Goal: Information Seeking & Learning: Learn about a topic

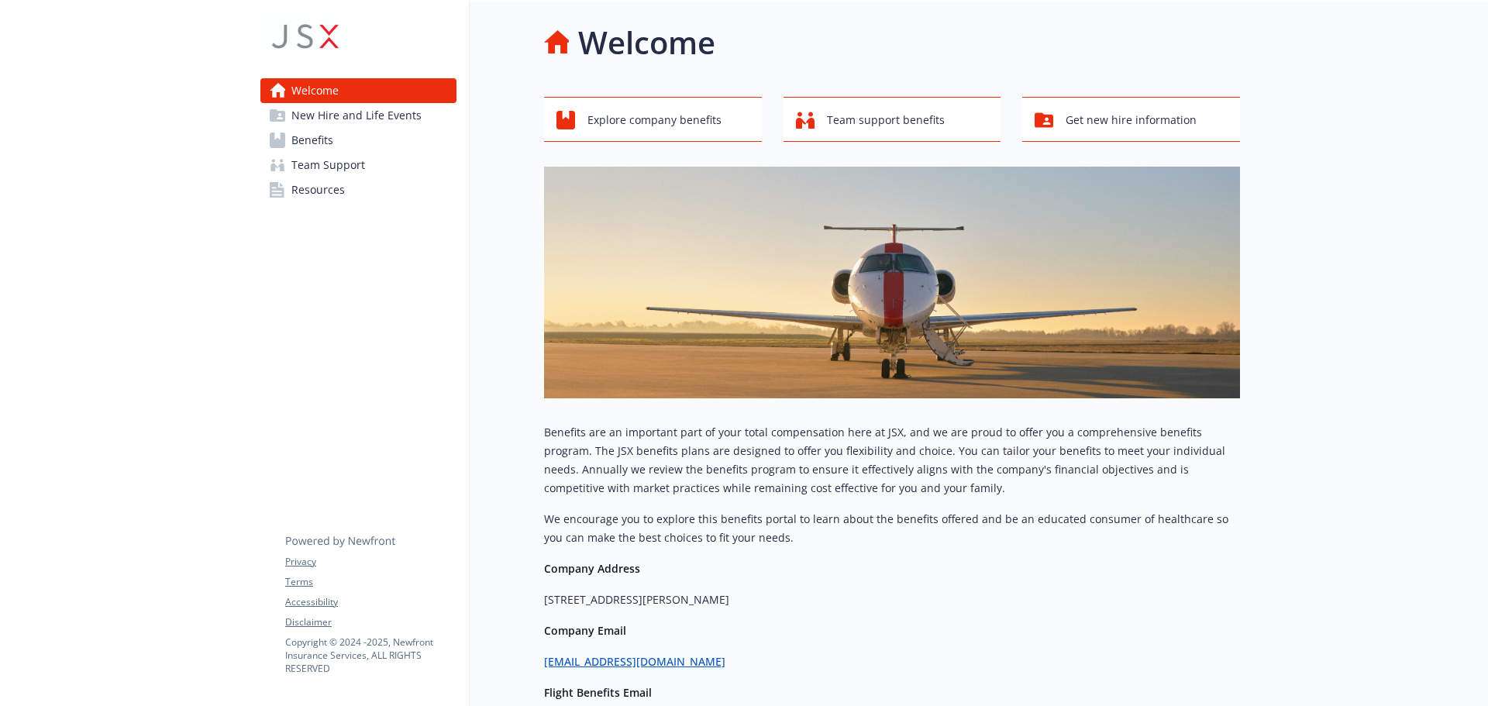
click at [391, 111] on span "New Hire and Life Events" at bounding box center [356, 115] width 130 height 25
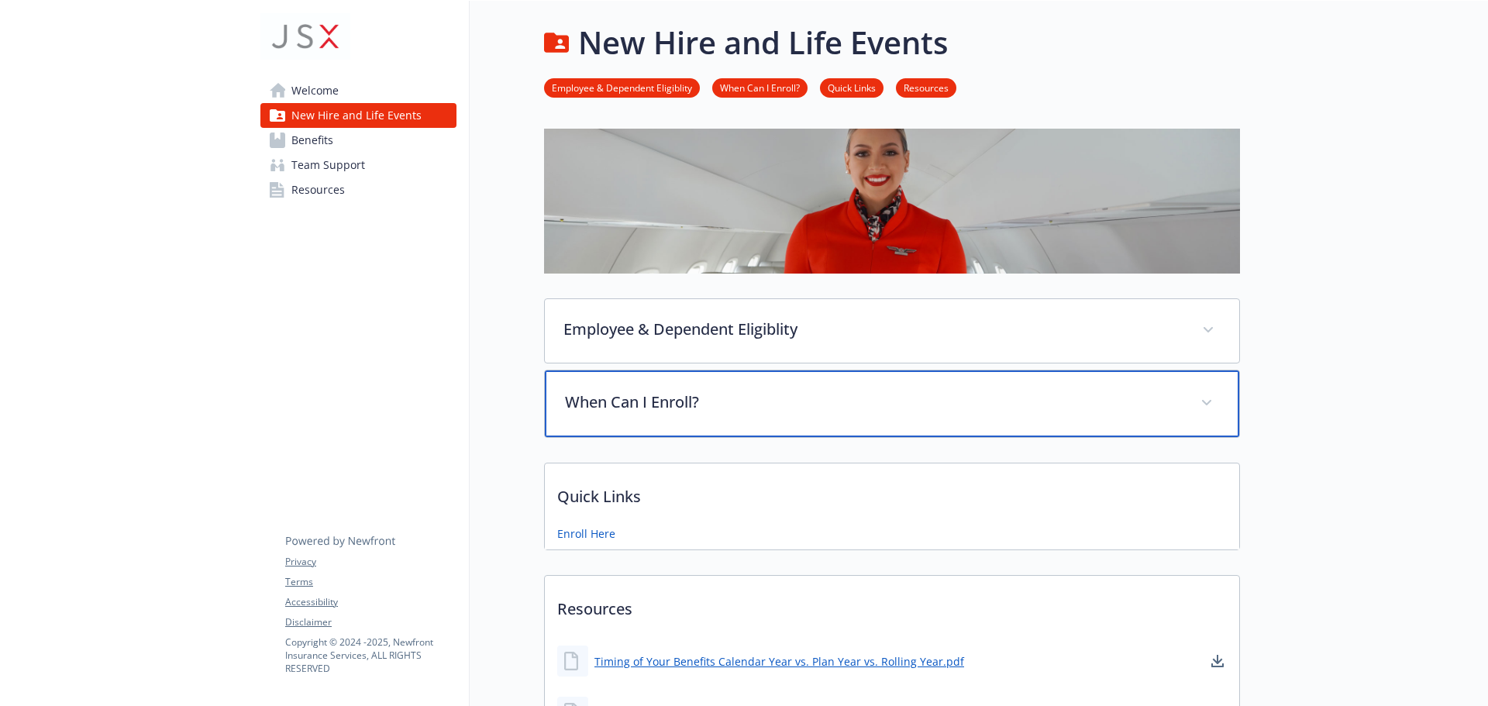
click at [817, 412] on p "When Can I Enroll?" at bounding box center [873, 402] width 617 height 23
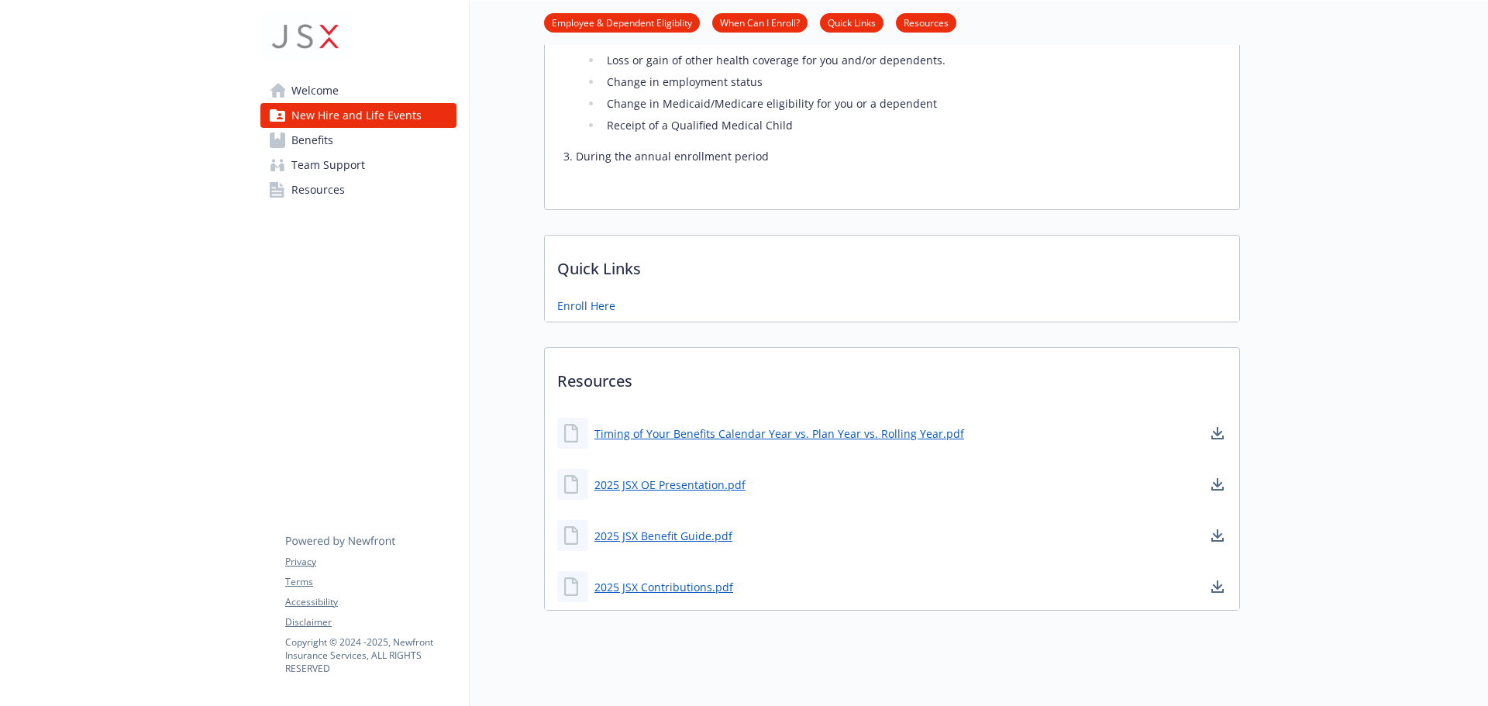
scroll to position [620, 0]
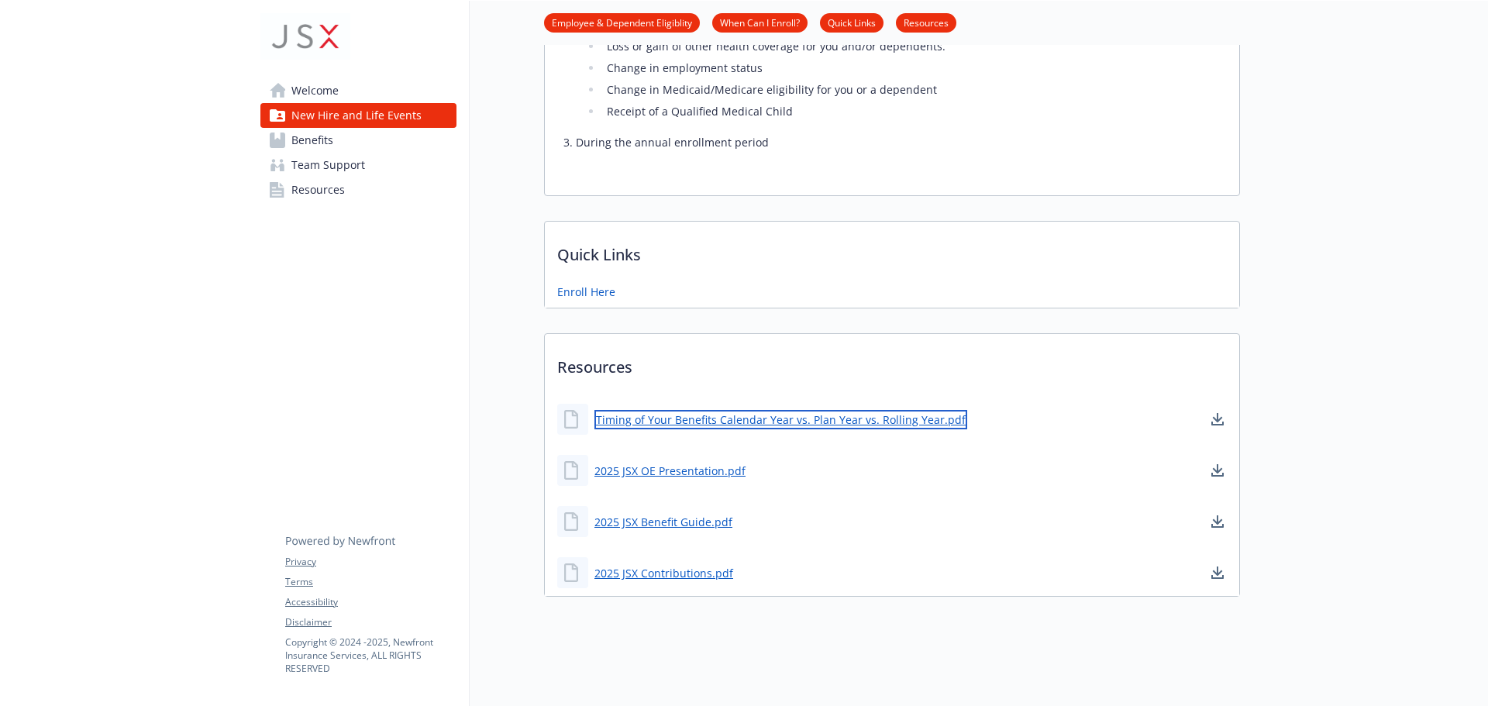
click at [777, 425] on link "Timing of Your Benefits Calendar Year vs. Plan Year vs. Rolling Year.pdf" at bounding box center [780, 419] width 373 height 19
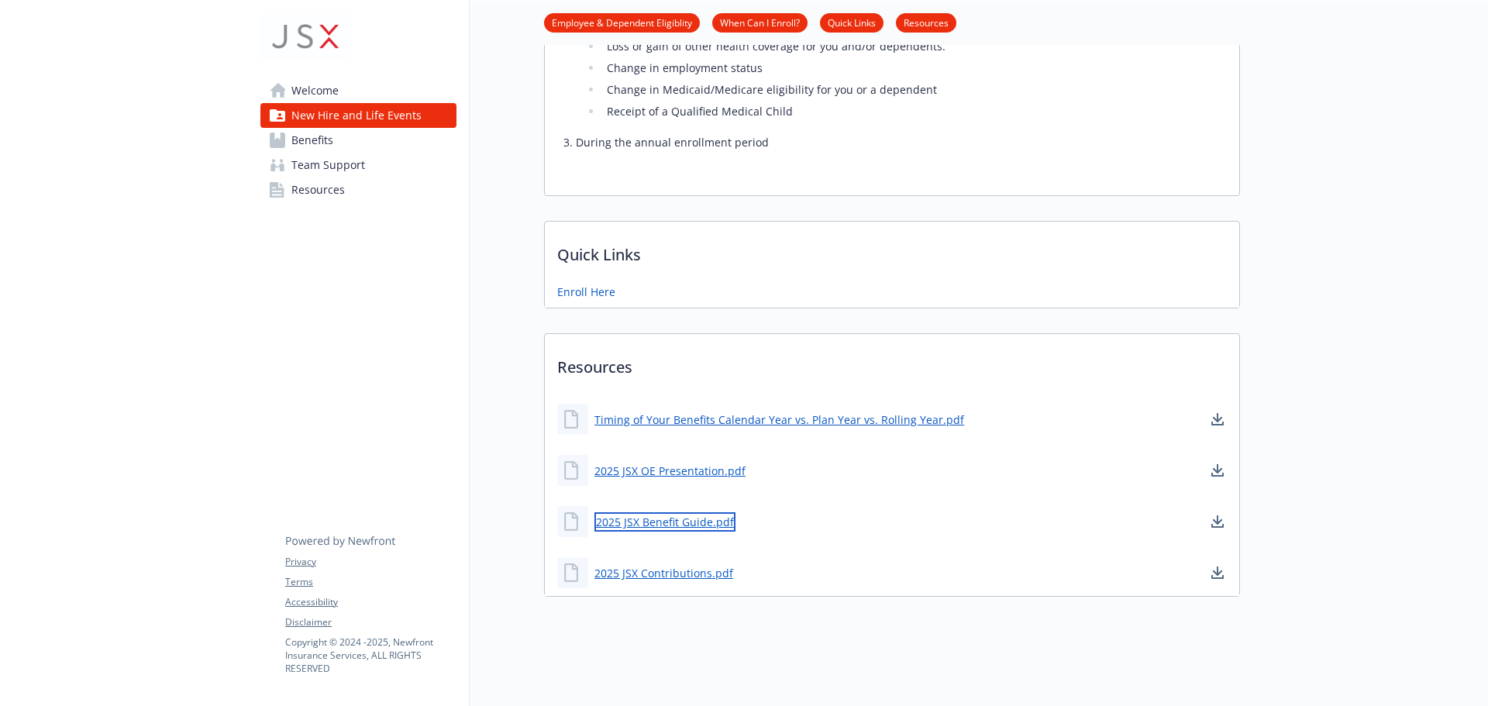
click at [681, 523] on link "2025 JSX Benefit Guide.pdf" at bounding box center [664, 521] width 141 height 19
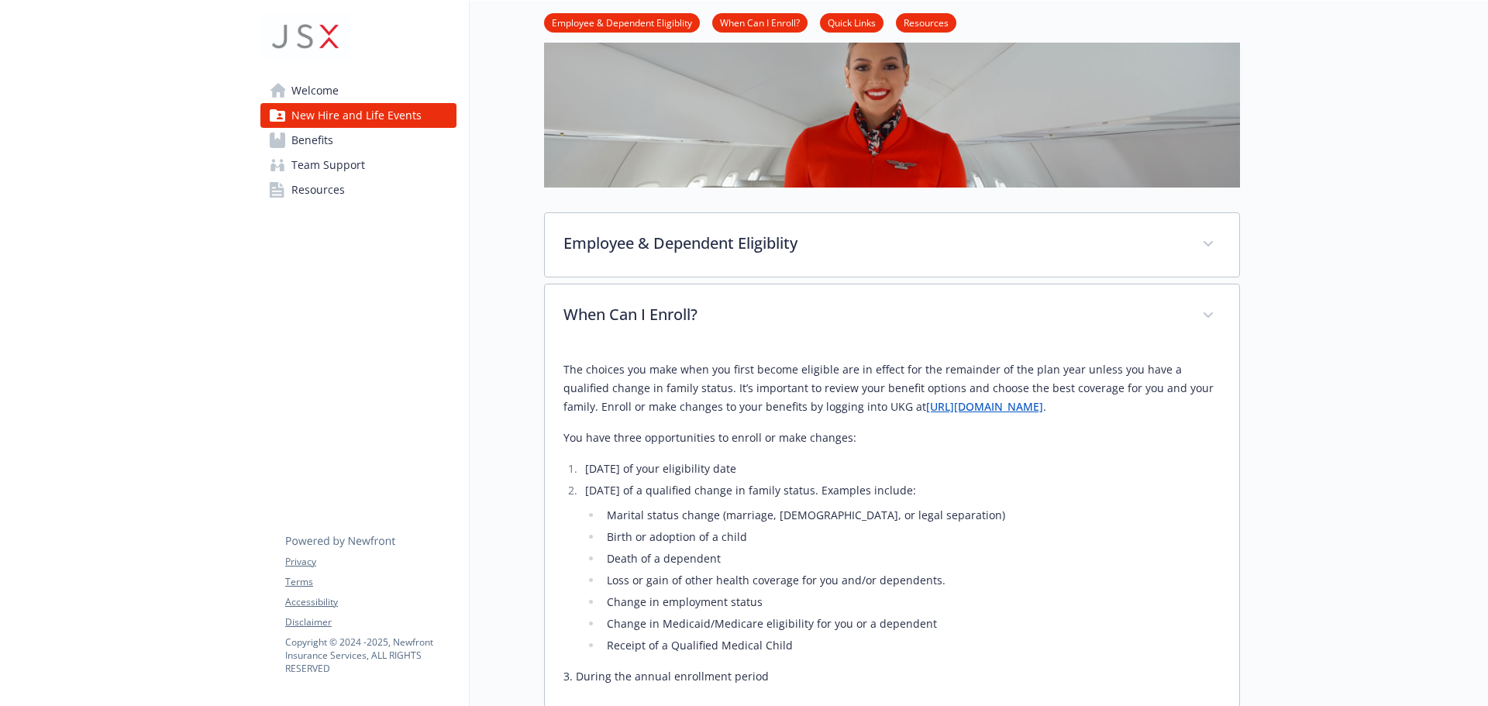
scroll to position [0, 0]
